Goal: Find specific page/section

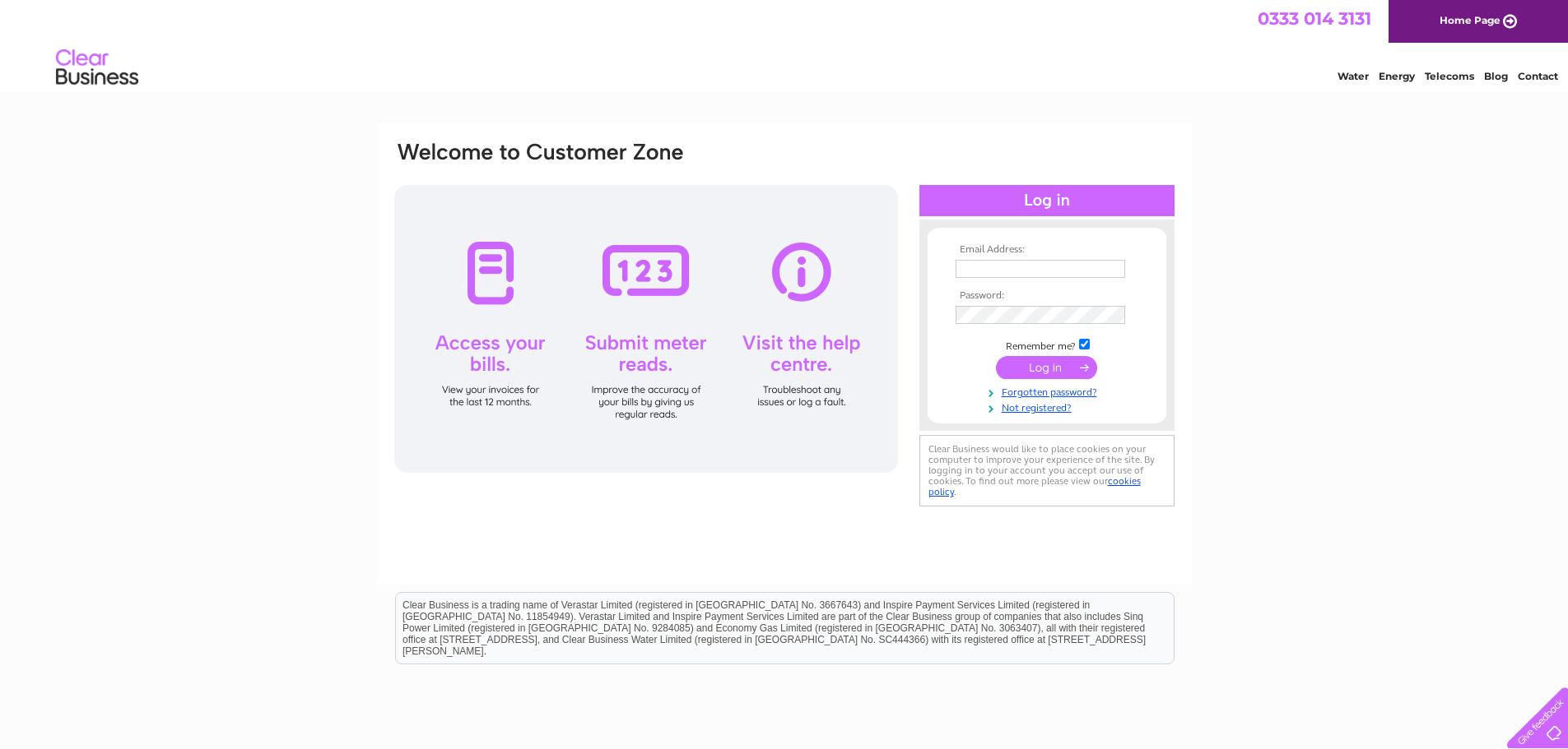
type input "anne@bruceupholstery.co.uk"
click at [1052, 364] on input "submit" at bounding box center [1047, 367] width 102 height 23
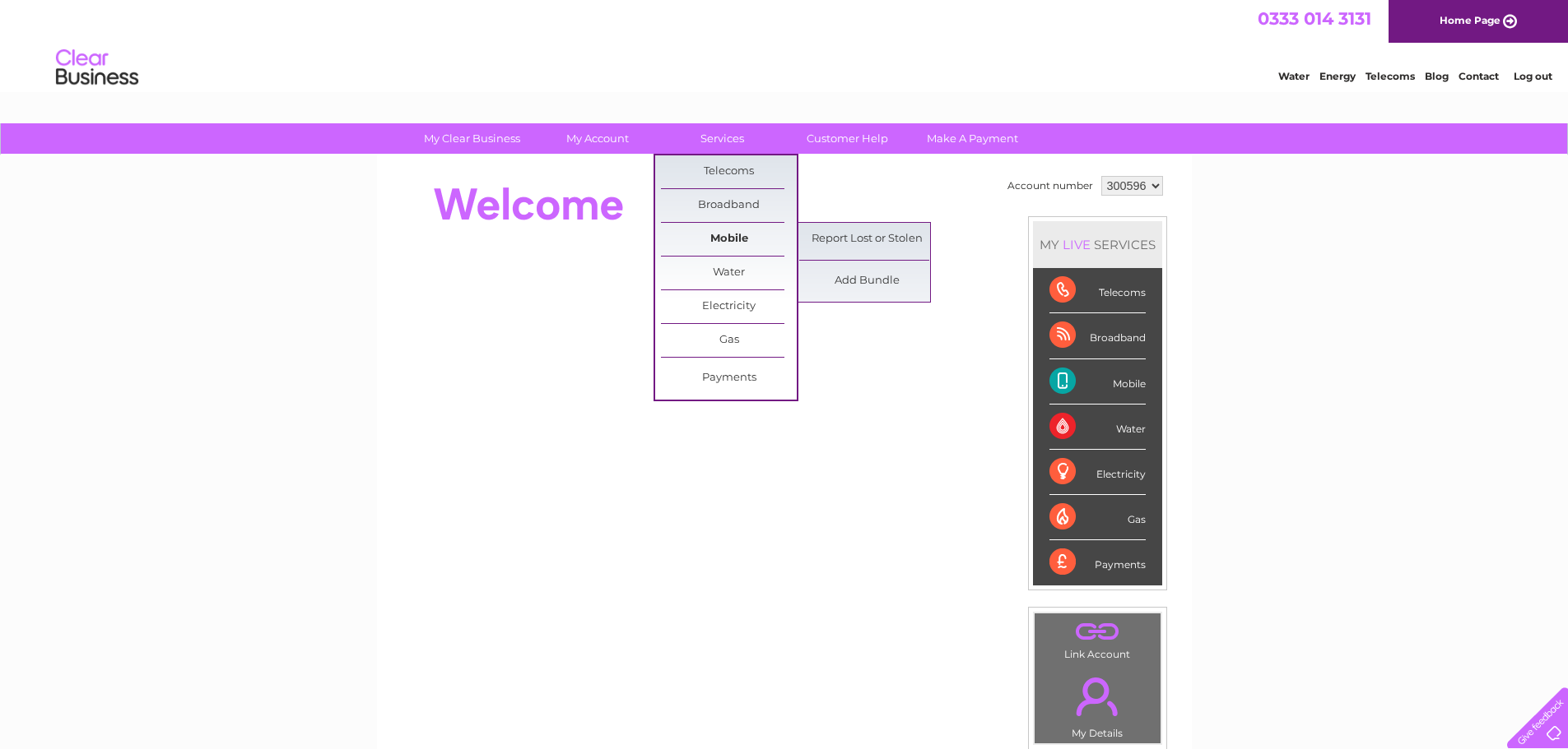
click at [721, 244] on link "Mobile" at bounding box center [728, 240] width 136 height 33
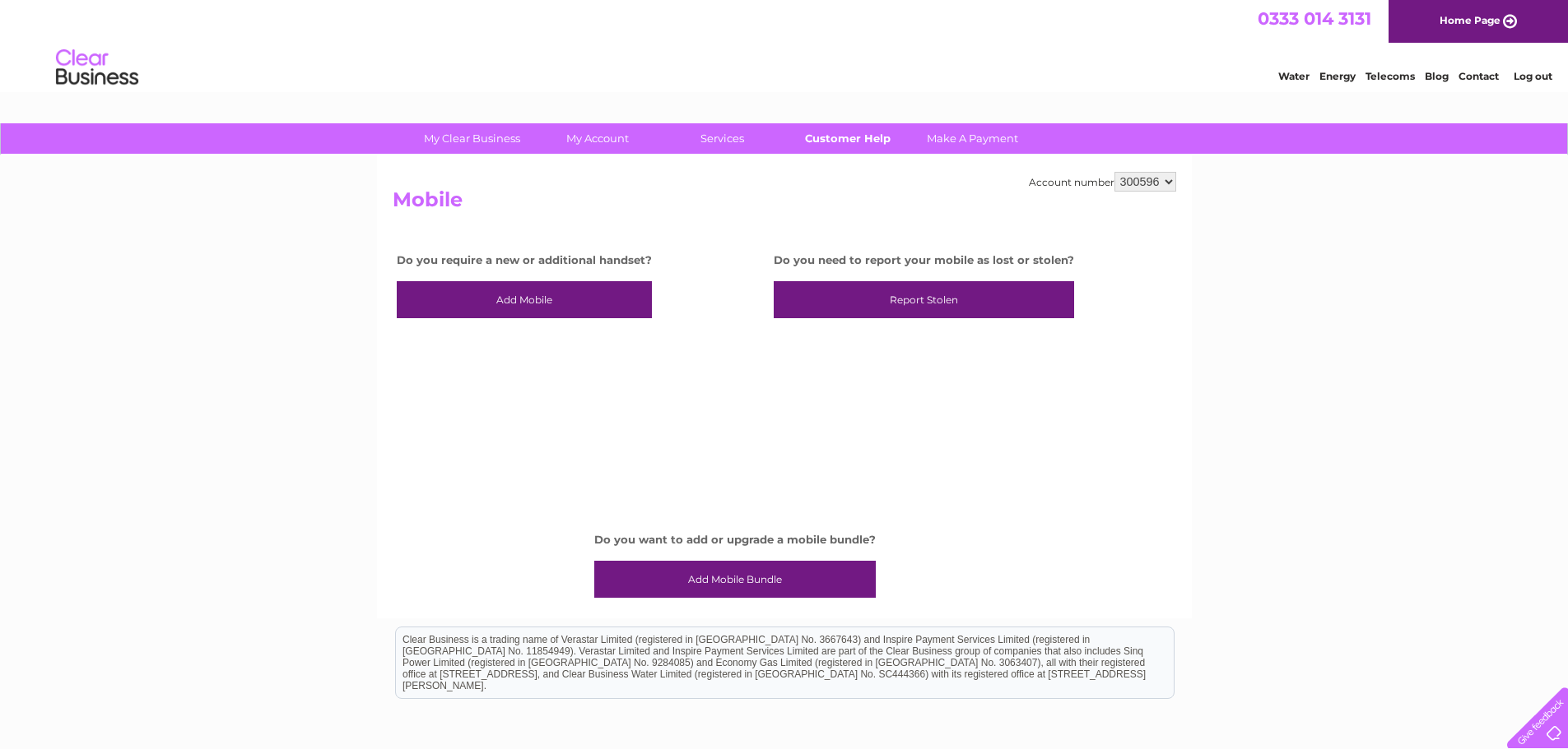
click at [866, 141] on link "Customer Help" at bounding box center [847, 138] width 136 height 30
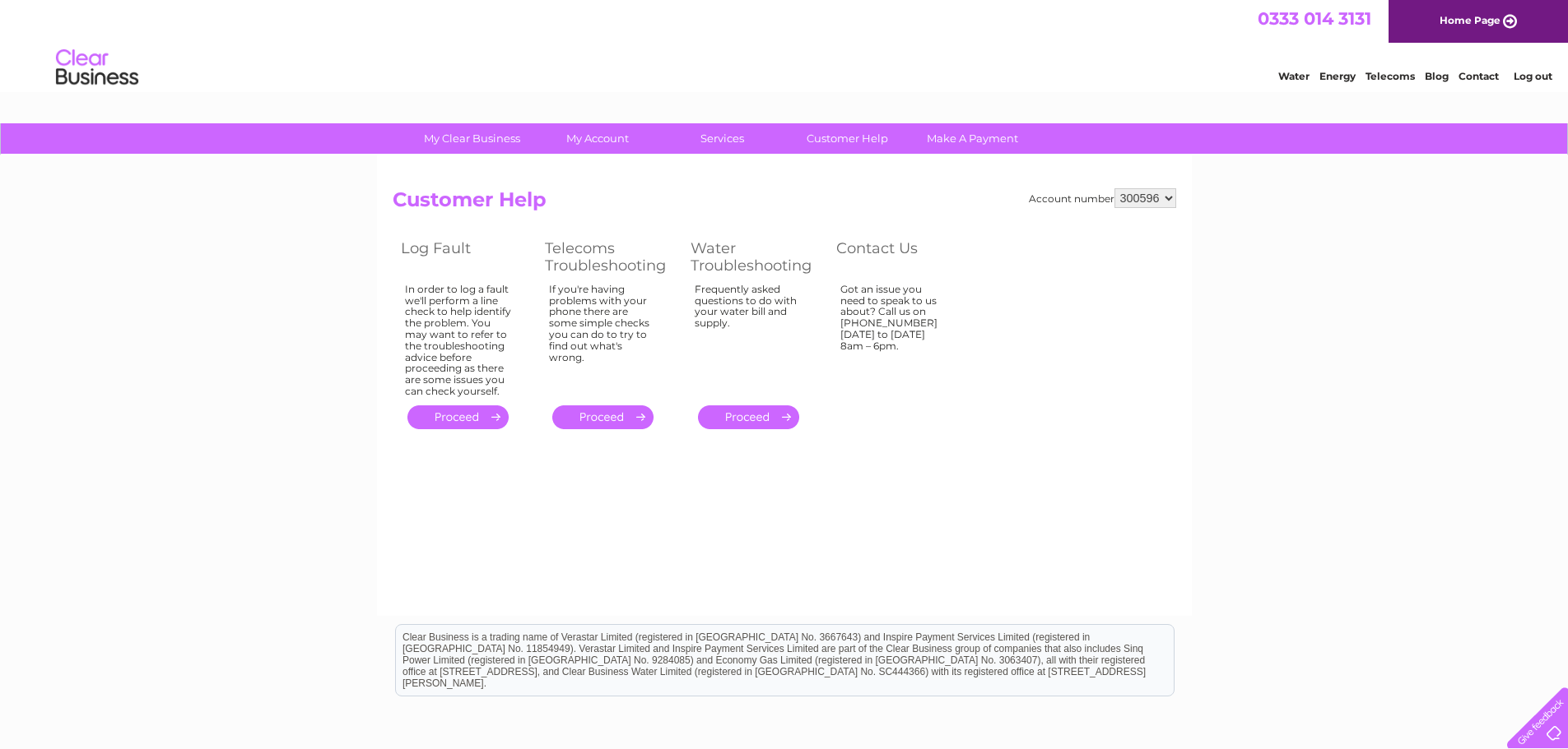
click at [1538, 726] on div at bounding box center [1534, 714] width 67 height 67
click at [362, 491] on div "My Clear Business Login Details My Details My Preferences Link Account My Accou…" at bounding box center [784, 510] width 1568 height 774
